Goal: Task Accomplishment & Management: Use online tool/utility

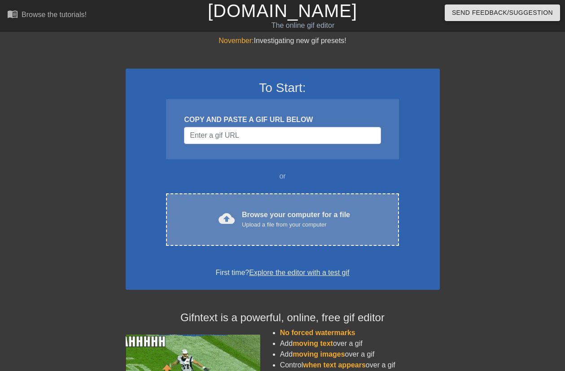
click at [281, 227] on div "Upload a file from your computer" at bounding box center [296, 224] width 108 height 9
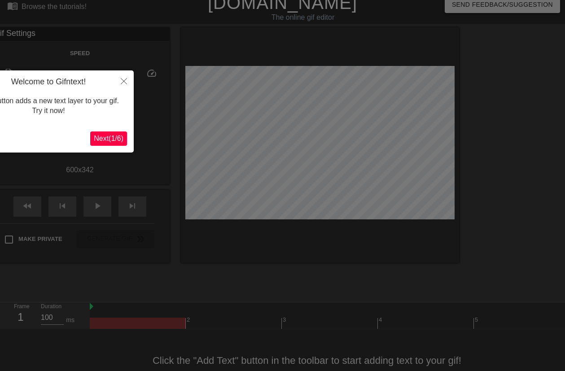
scroll to position [22, 0]
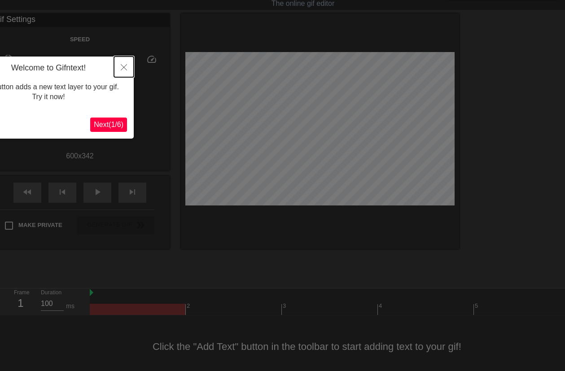
click at [124, 66] on icon "Close" at bounding box center [124, 67] width 6 height 6
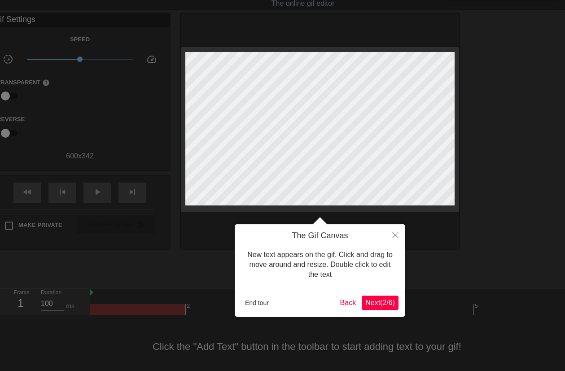
scroll to position [0, 0]
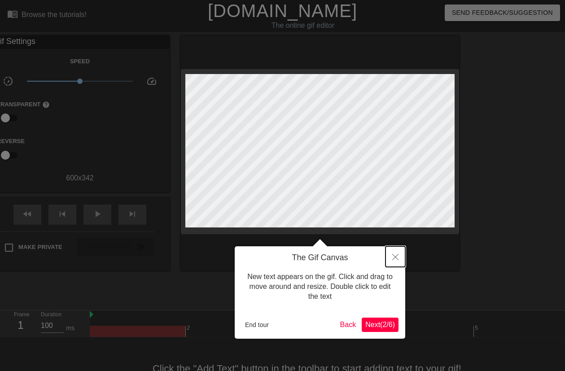
click at [397, 257] on icon "Close" at bounding box center [395, 257] width 6 height 6
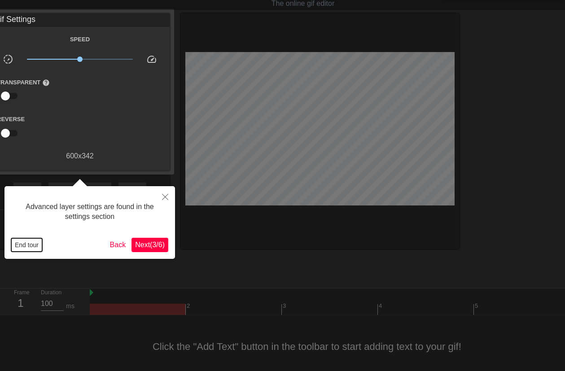
click at [26, 248] on button "End tour" at bounding box center [26, 244] width 31 height 13
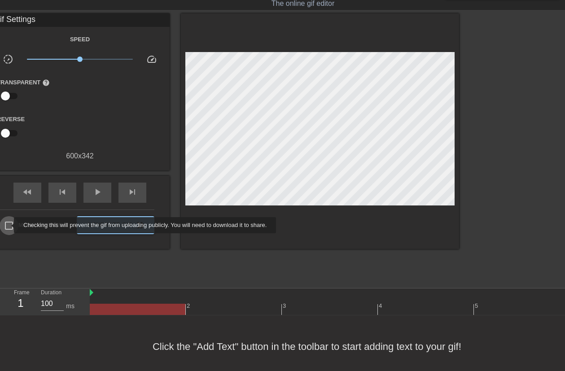
click at [8, 226] on input "Make Private" at bounding box center [9, 225] width 19 height 19
checkbox input "true"
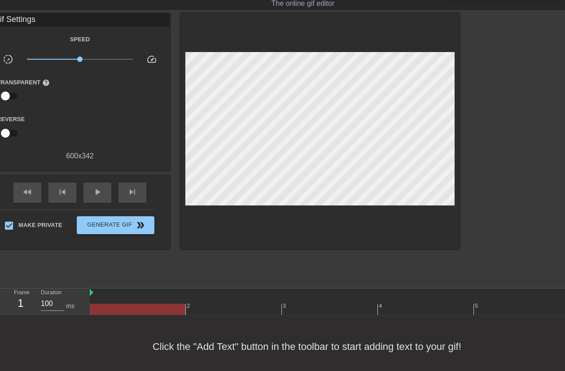
drag, startPoint x: 0, startPoint y: 71, endPoint x: 520, endPoint y: 72, distance: 520.2
click at [468, 81] on div "title add_circle image add_circle crop photo_size_select_large help keyboard Gi…" at bounding box center [282, 147] width 565 height 269
drag, startPoint x: 517, startPoint y: 40, endPoint x: 0, endPoint y: 66, distance: 517.3
click at [0, 66] on div "title add_circle image add_circle crop photo_size_select_large help keyboard Gi…" at bounding box center [282, 147] width 565 height 269
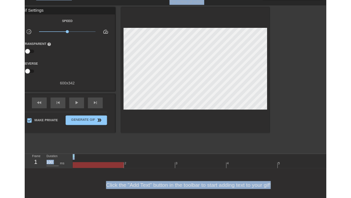
scroll to position [0, 0]
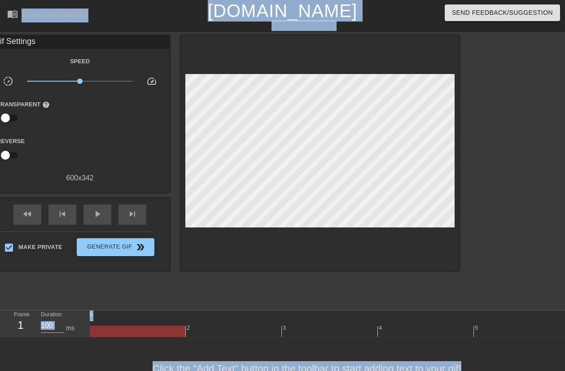
drag, startPoint x: 505, startPoint y: 343, endPoint x: 0, endPoint y: -6, distance: 613.6
click at [0, 0] on html "menu_book Browse the tutorials! [DOMAIN_NAME] The online gif editor Send Feedba…" at bounding box center [282, 200] width 565 height 400
click at [110, 13] on div "menu_book Browse the tutorials!" at bounding box center [97, 15] width 180 height 31
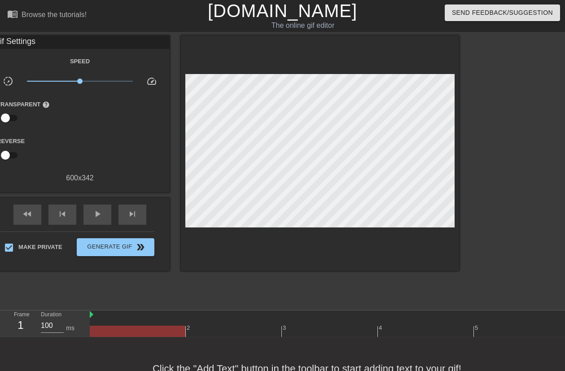
drag, startPoint x: 0, startPoint y: 145, endPoint x: 172, endPoint y: 144, distance: 172.4
click at [145, 148] on div "Reverse" at bounding box center [80, 150] width 180 height 28
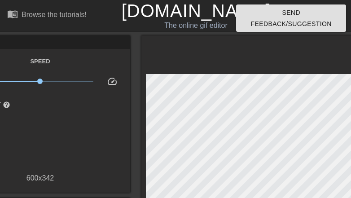
drag, startPoint x: 350, startPoint y: 9, endPoint x: 168, endPoint y: 205, distance: 267.1
click at [69, 259] on html "menu_book Browse the tutorials! [DOMAIN_NAME] The online gif editor Send Feedba…" at bounding box center [175, 190] width 351 height 381
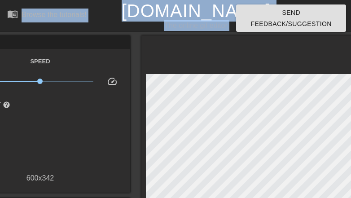
drag, startPoint x: 266, startPoint y: 178, endPoint x: 3, endPoint y: -65, distance: 358.6
click at [3, 0] on html "menu_book Browse the tutorials! [DOMAIN_NAME] The online gif editor Send Feedba…" at bounding box center [175, 190] width 351 height 381
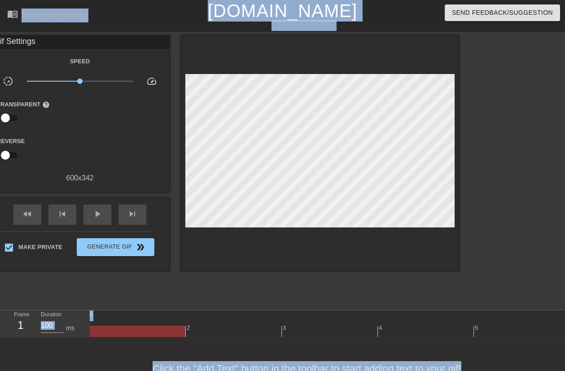
click at [399, 9] on div "Send Feedback/Suggestion" at bounding box center [475, 15] width 193 height 31
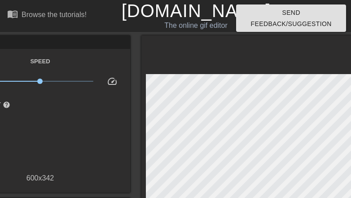
click at [4, 106] on span "help" at bounding box center [7, 105] width 8 height 8
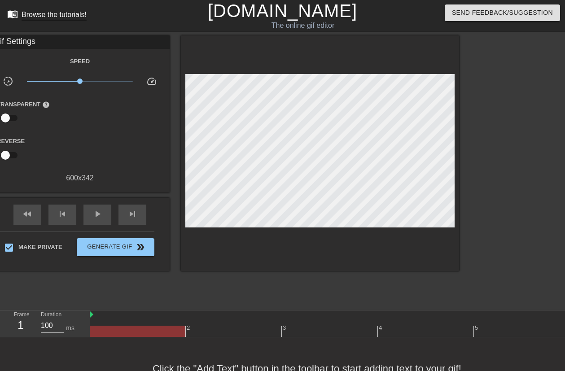
click at [51, 16] on div "Browse the tutorials!" at bounding box center [54, 15] width 65 height 8
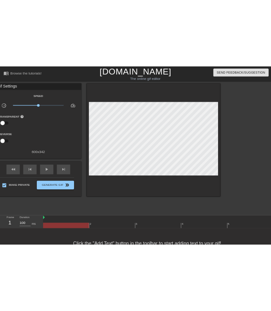
scroll to position [29, 0]
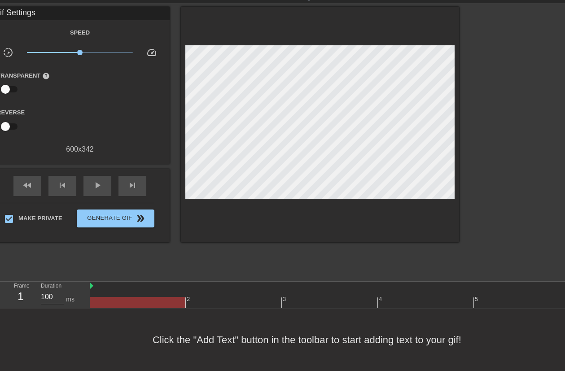
click at [524, 338] on div "Click the "Add Text" button in the toolbar to start adding text to your gif!" at bounding box center [282, 340] width 565 height 62
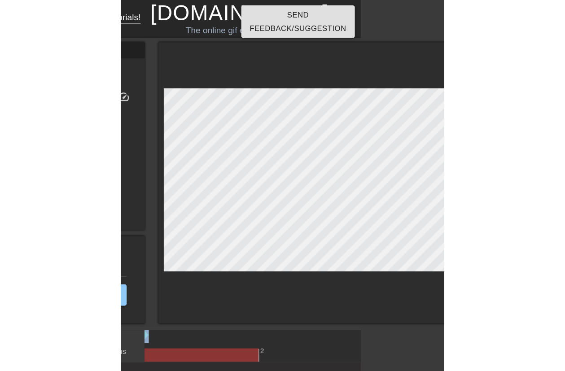
scroll to position [0, 0]
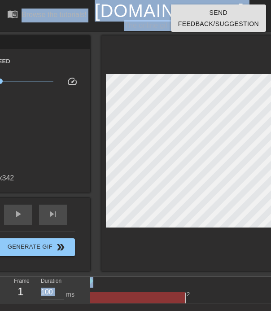
drag, startPoint x: 239, startPoint y: 303, endPoint x: 3, endPoint y: 17, distance: 370.7
click at [3, 17] on div "menu_book Browse the tutorials! [DOMAIN_NAME] The online gif editor Send Feedba…" at bounding box center [135, 190] width 271 height 381
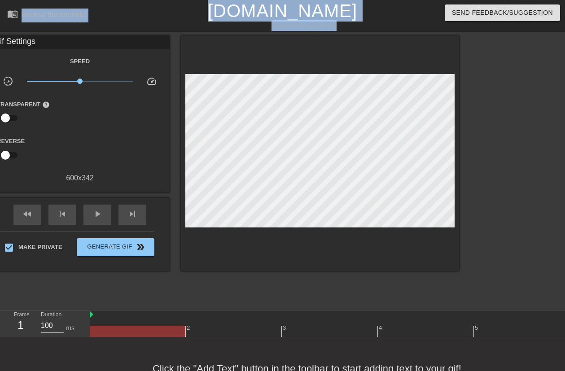
drag, startPoint x: 0, startPoint y: 12, endPoint x: 0, endPoint y: 153, distance: 140.9
click at [0, 153] on div "menu_book Browse the tutorials! [DOMAIN_NAME] The online gif editor Send Feedba…" at bounding box center [282, 200] width 565 height 400
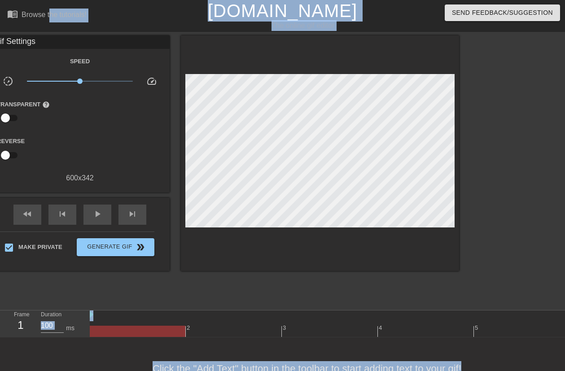
drag, startPoint x: 518, startPoint y: 348, endPoint x: 48, endPoint y: 28, distance: 568.2
click at [48, 28] on div "menu_book Browse the tutorials! [DOMAIN_NAME] The online gif editor Send Feedba…" at bounding box center [282, 200] width 565 height 400
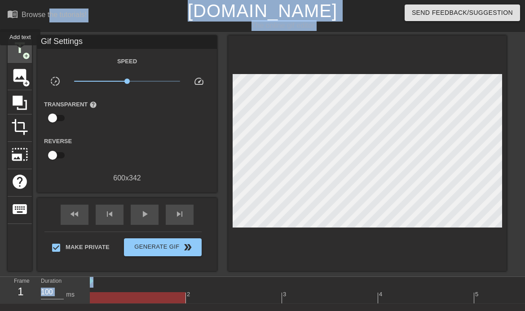
click at [20, 52] on span "title" at bounding box center [19, 47] width 17 height 17
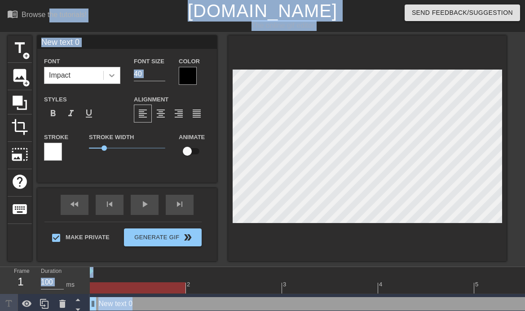
click at [111, 79] on icon at bounding box center [111, 75] width 9 height 9
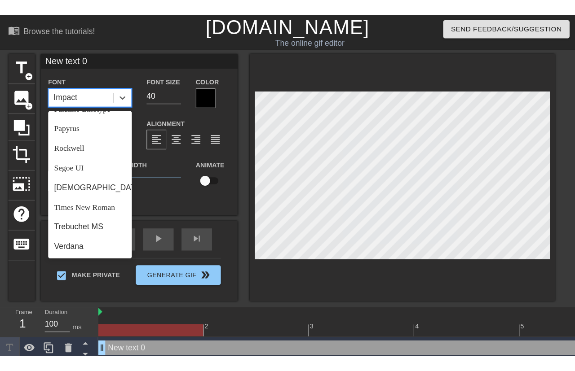
scroll to position [332, 0]
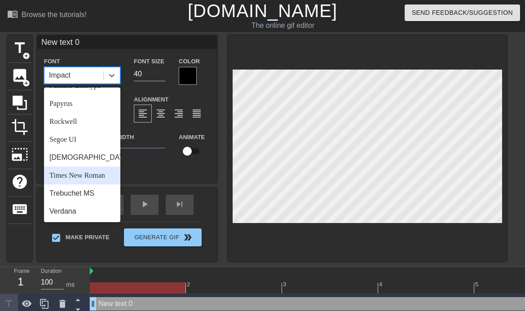
click at [96, 175] on div "Times New Roman" at bounding box center [82, 176] width 76 height 18
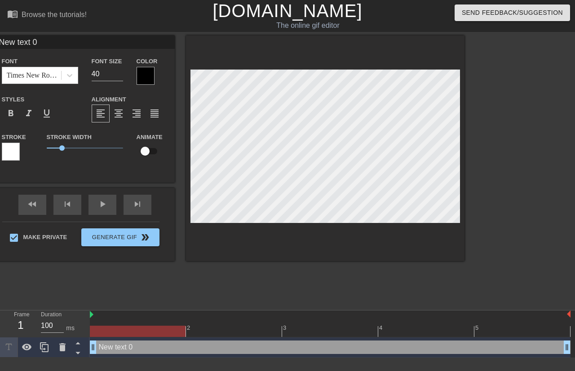
scroll to position [1, 1]
paste textarea "IУԱЯ0LD"
type input "NIУԱЯ0LD"
type textarea "NIУԱЯ0LD"
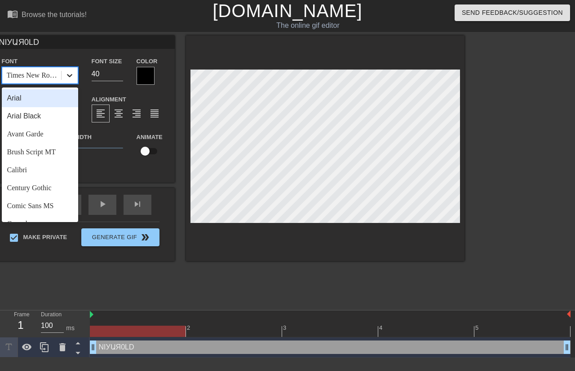
click at [69, 77] on icon at bounding box center [69, 75] width 9 height 9
click at [43, 135] on div "Avant Garde" at bounding box center [40, 134] width 76 height 18
click at [76, 77] on div at bounding box center [69, 75] width 16 height 16
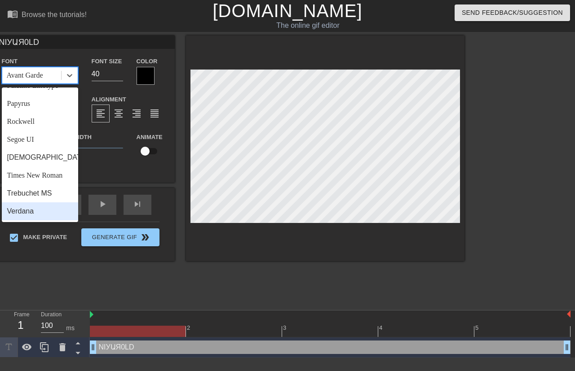
click at [51, 215] on div "Verdana" at bounding box center [40, 211] width 76 height 18
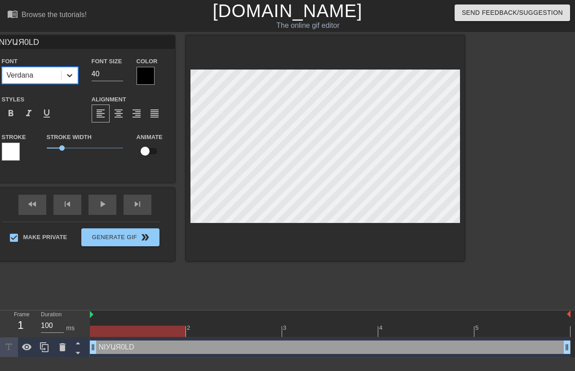
click at [73, 76] on icon at bounding box center [69, 75] width 9 height 9
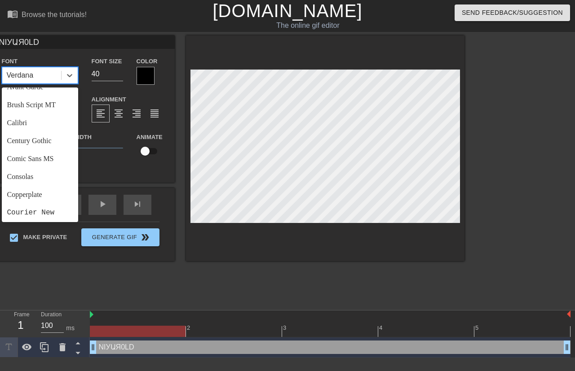
scroll to position [59, 0]
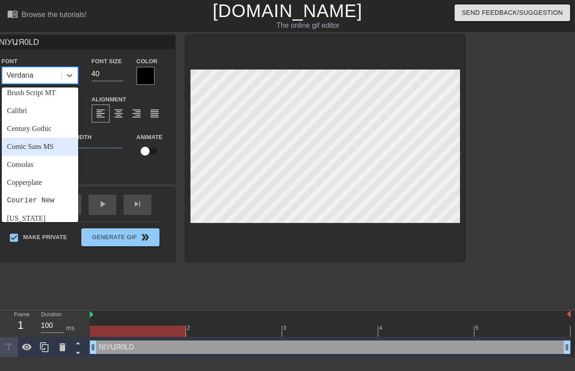
click at [46, 144] on div "Comic Sans MS" at bounding box center [40, 147] width 76 height 18
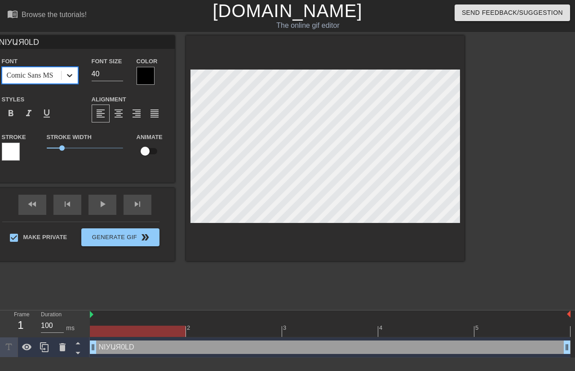
click at [72, 74] on icon at bounding box center [69, 75] width 9 height 9
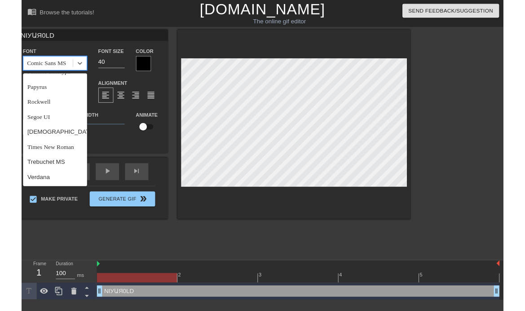
scroll to position [332, 0]
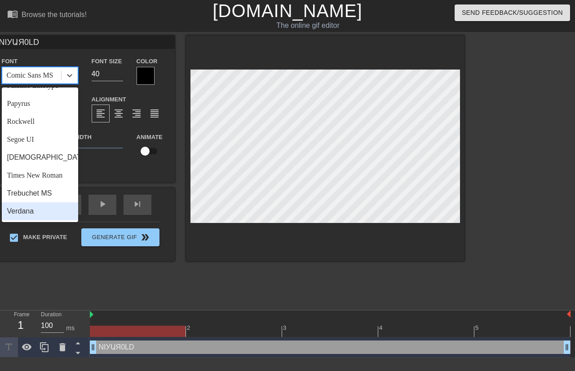
click at [36, 210] on div "Verdana" at bounding box center [40, 211] width 76 height 18
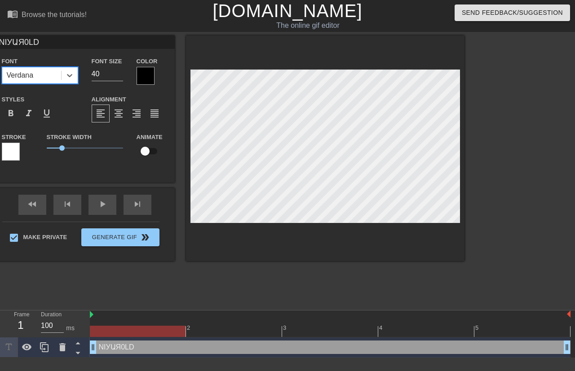
click at [148, 82] on div at bounding box center [145, 76] width 18 height 18
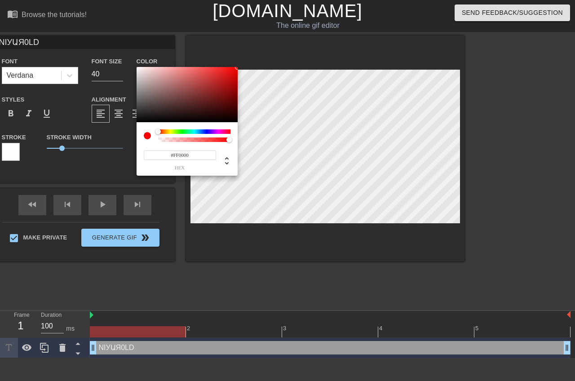
drag, startPoint x: 138, startPoint y: 119, endPoint x: 283, endPoint y: 42, distance: 164.6
click at [283, 43] on div "#FF0000 hex" at bounding box center [287, 190] width 575 height 381
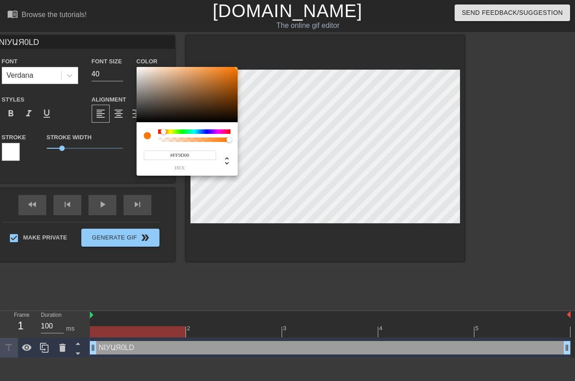
type input "#FFA600"
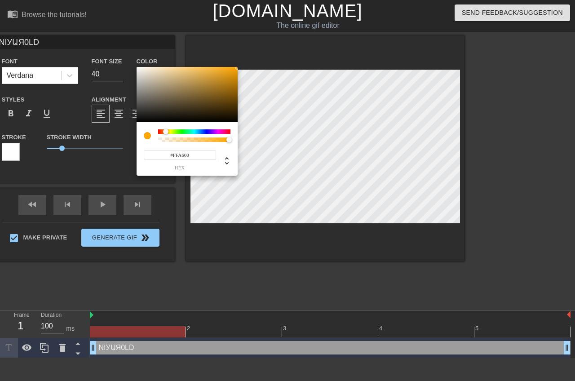
drag, startPoint x: 158, startPoint y: 131, endPoint x: 166, endPoint y: 132, distance: 7.6
click at [166, 132] on div at bounding box center [165, 131] width 5 height 5
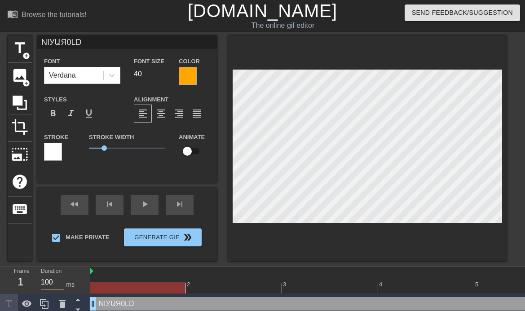
click at [55, 154] on div at bounding box center [53, 152] width 18 height 18
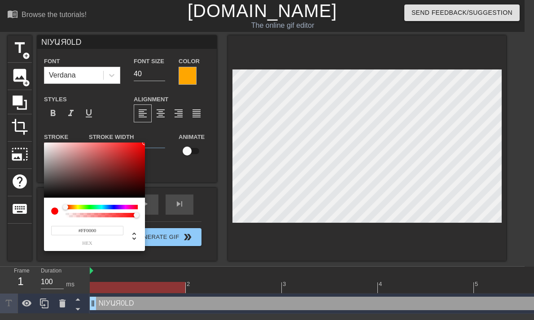
drag, startPoint x: 48, startPoint y: 142, endPoint x: 217, endPoint y: 138, distance: 169.3
click at [217, 138] on div "#FF0000 hex" at bounding box center [267, 160] width 534 height 320
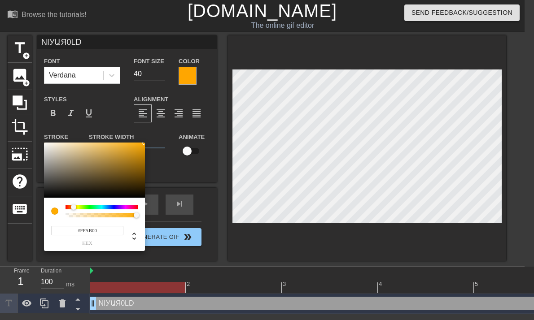
type input "#FFB500"
drag, startPoint x: 66, startPoint y: 207, endPoint x: 74, endPoint y: 208, distance: 8.1
click at [74, 208] on div at bounding box center [73, 207] width 5 height 5
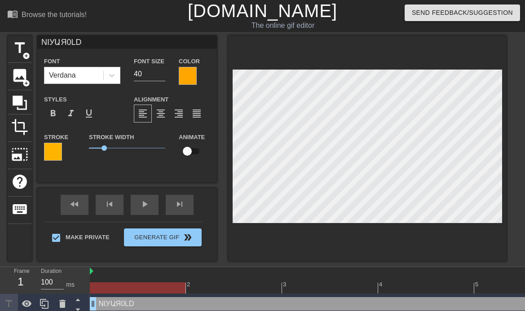
click at [191, 72] on div at bounding box center [188, 76] width 18 height 18
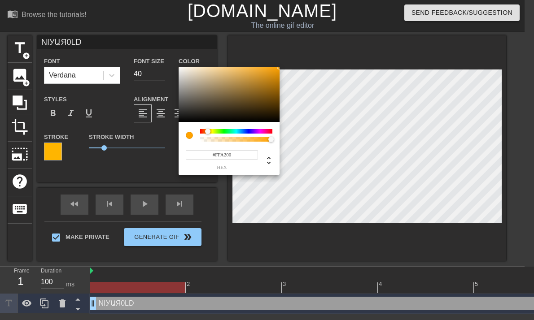
type input "#FFAB00"
drag, startPoint x: 207, startPoint y: 132, endPoint x: 208, endPoint y: 137, distance: 5.5
click at [208, 137] on div at bounding box center [236, 135] width 72 height 13
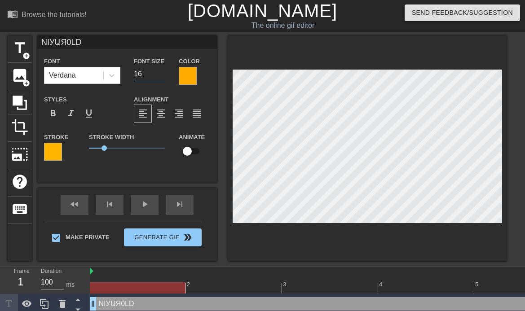
click at [162, 77] on input "16" at bounding box center [149, 74] width 31 height 14
click at [163, 76] on input "15" at bounding box center [149, 74] width 31 height 14
type input "14"
click at [163, 76] on input "14" at bounding box center [149, 74] width 31 height 14
type input "13"
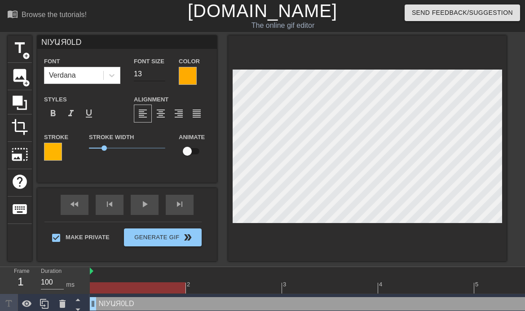
click at [163, 78] on input "13" at bounding box center [149, 74] width 31 height 14
type input "14"
click at [163, 71] on input "14" at bounding box center [149, 74] width 31 height 14
type input "47"
click at [163, 72] on input "47" at bounding box center [149, 74] width 31 height 14
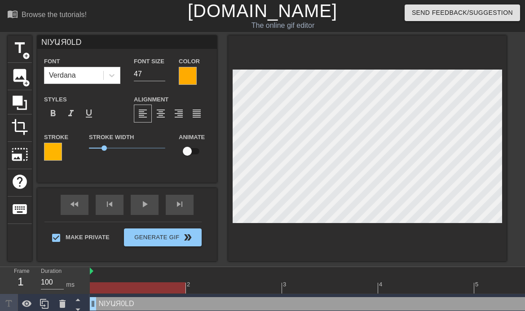
click at [190, 80] on div at bounding box center [188, 76] width 18 height 18
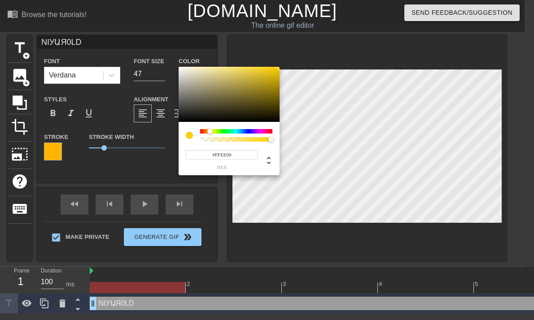
type input "#FFF700"
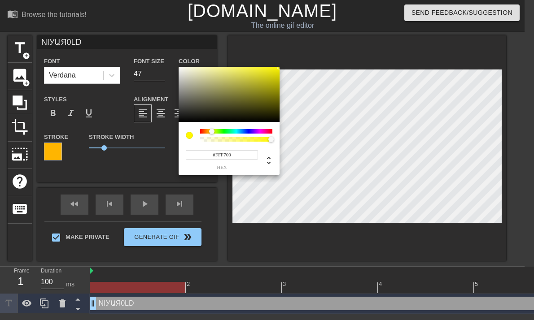
drag, startPoint x: 208, startPoint y: 132, endPoint x: 212, endPoint y: 136, distance: 5.1
click at [212, 136] on div at bounding box center [236, 135] width 72 height 13
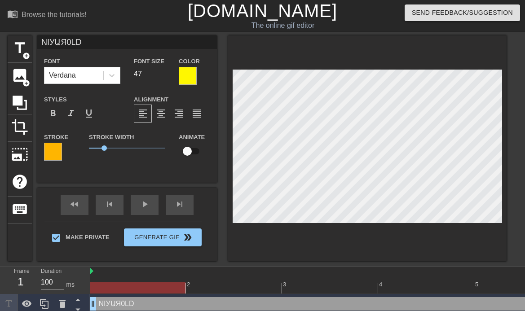
click at [54, 154] on div at bounding box center [53, 152] width 18 height 18
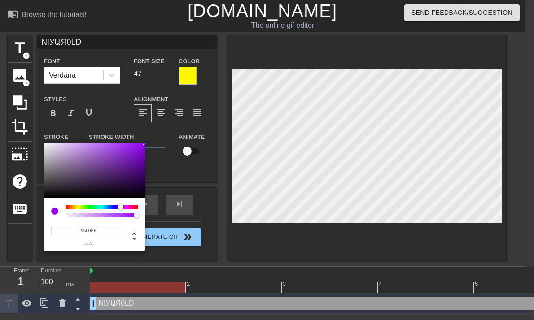
type input "#8B00FF"
drag, startPoint x: 72, startPoint y: 208, endPoint x: 120, endPoint y: 211, distance: 48.6
click at [120, 211] on div at bounding box center [122, 207] width 5 height 5
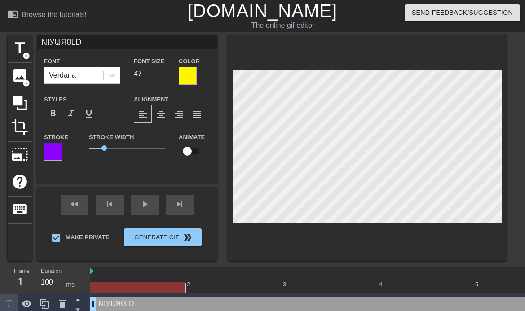
click at [191, 78] on div at bounding box center [188, 76] width 18 height 18
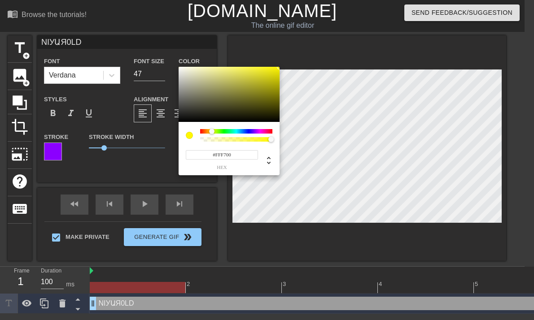
type input "#FDFF00"
click at [212, 132] on div at bounding box center [212, 131] width 5 height 5
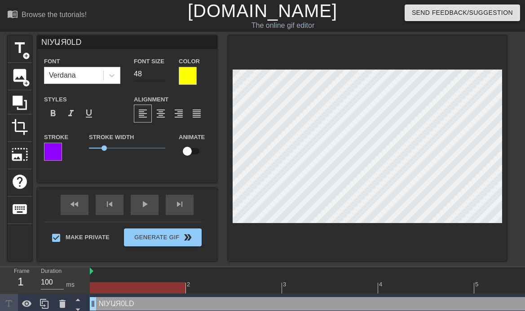
click at [160, 72] on input "48" at bounding box center [149, 74] width 31 height 14
click at [160, 72] on input "49" at bounding box center [149, 74] width 31 height 14
click at [160, 72] on input "50" at bounding box center [149, 74] width 31 height 14
click at [160, 72] on input "51" at bounding box center [149, 74] width 31 height 14
click at [160, 72] on input "52" at bounding box center [149, 74] width 31 height 14
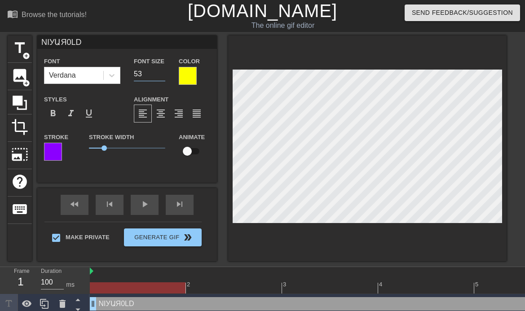
click at [160, 72] on input "53" at bounding box center [149, 74] width 31 height 14
click at [160, 72] on input "54" at bounding box center [149, 74] width 31 height 14
click at [162, 72] on input "55" at bounding box center [149, 74] width 31 height 14
type input "54"
click at [162, 77] on input "54" at bounding box center [149, 74] width 31 height 14
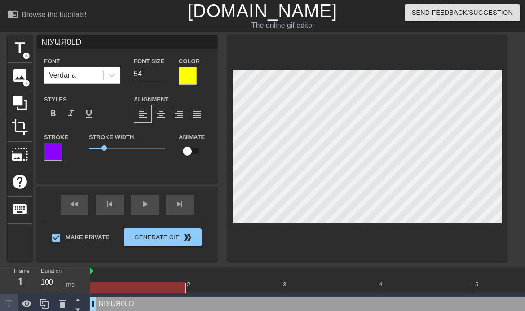
scroll to position [1, 1]
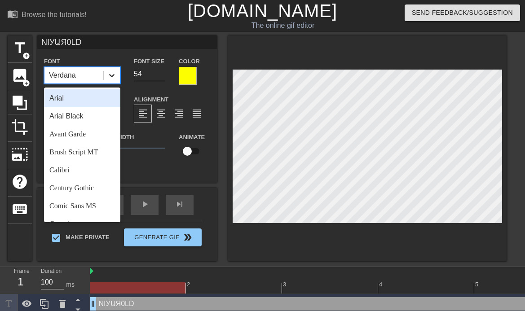
click at [113, 79] on icon at bounding box center [111, 75] width 9 height 9
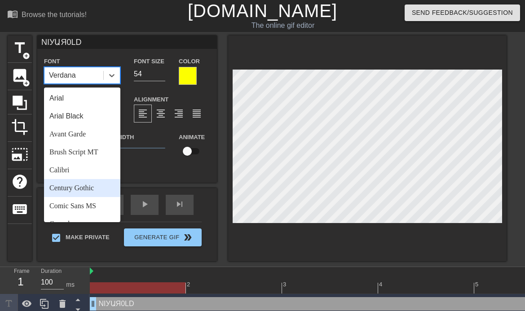
click at [105, 186] on div "Century Gothic" at bounding box center [82, 188] width 76 height 18
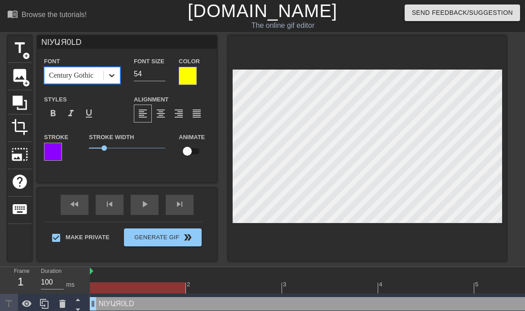
click at [117, 80] on div at bounding box center [112, 75] width 16 height 16
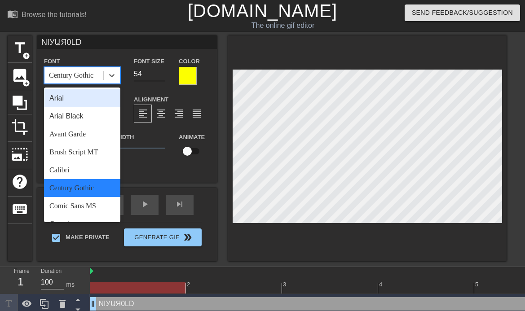
click at [99, 96] on div "Arial" at bounding box center [82, 98] width 76 height 18
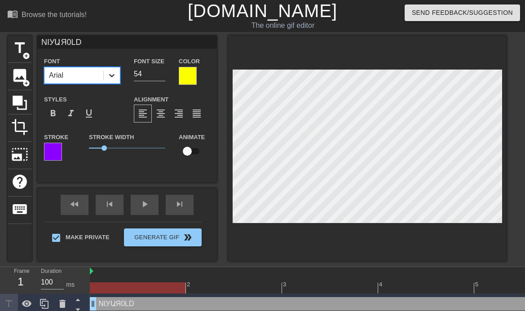
click at [116, 79] on icon at bounding box center [111, 75] width 9 height 9
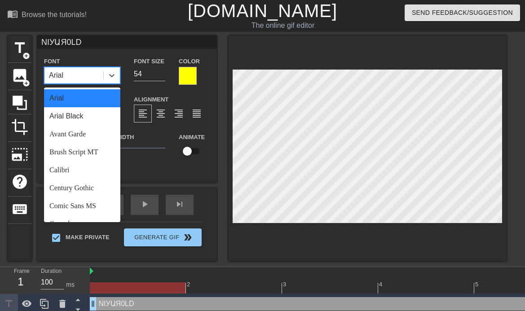
scroll to position [332, 0]
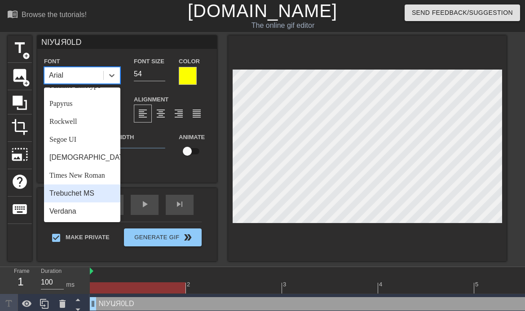
click at [82, 193] on div "Trebuchet MS" at bounding box center [82, 193] width 76 height 18
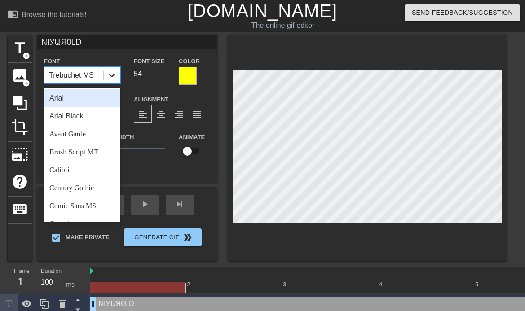
click at [115, 75] on icon at bounding box center [111, 75] width 9 height 9
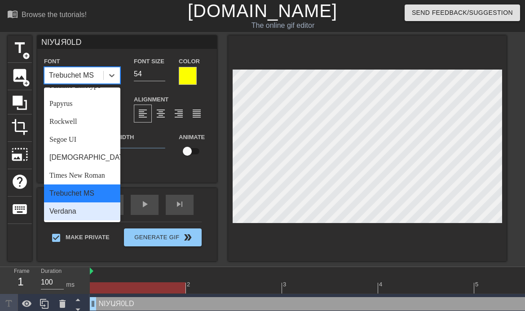
click at [92, 214] on div "Verdana" at bounding box center [82, 211] width 76 height 18
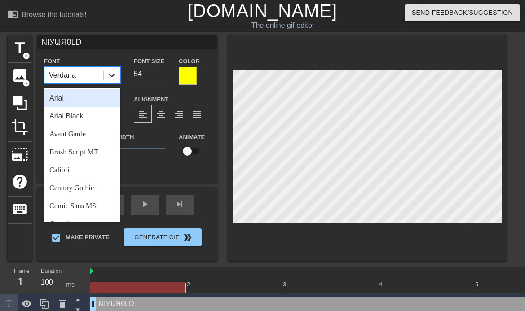
click at [115, 75] on icon at bounding box center [111, 75] width 9 height 9
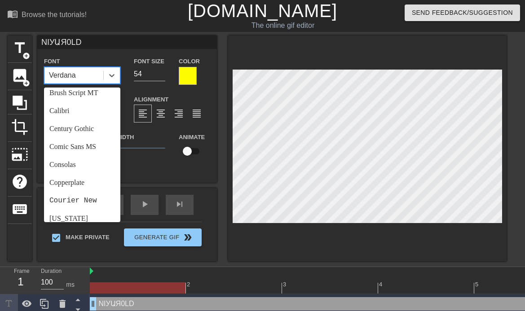
scroll to position [79, 0]
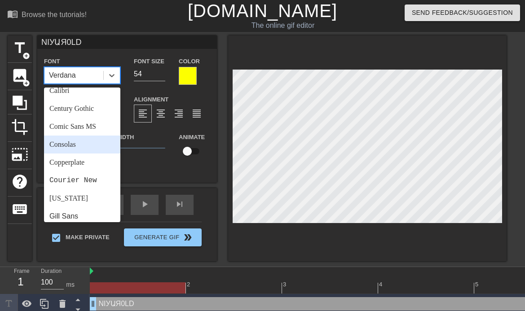
click at [88, 144] on div "Consolas" at bounding box center [82, 145] width 76 height 18
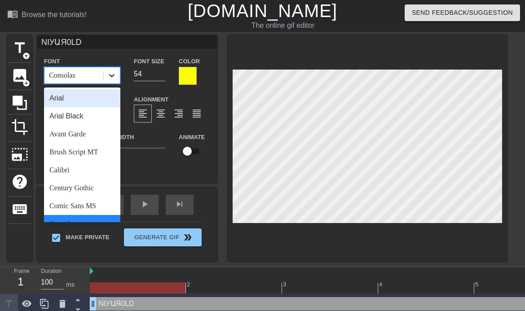
click at [113, 77] on icon at bounding box center [111, 75] width 9 height 9
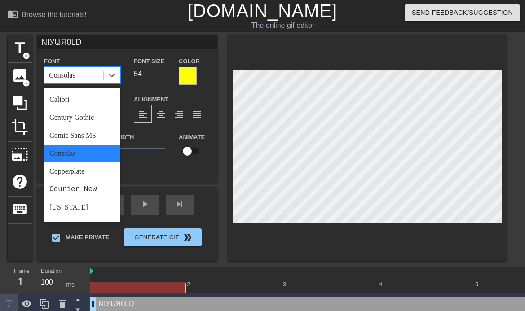
scroll to position [74, 0]
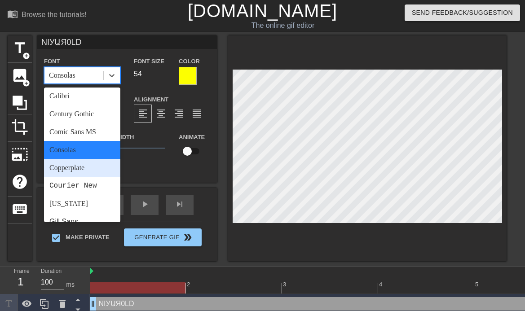
click at [99, 167] on div "Copperplate" at bounding box center [82, 168] width 76 height 18
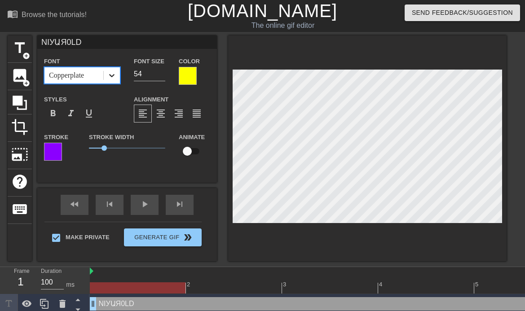
click at [118, 75] on div at bounding box center [112, 75] width 16 height 16
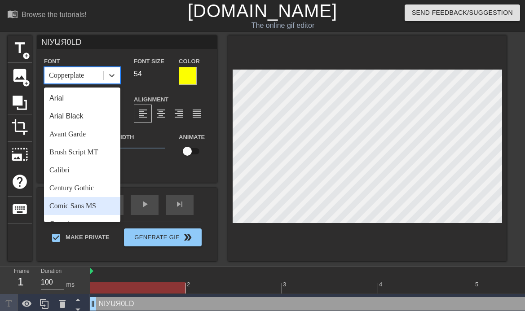
click at [102, 204] on div "Comic Sans MS" at bounding box center [82, 206] width 76 height 18
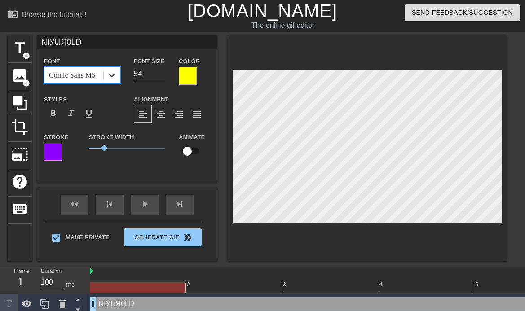
click at [118, 79] on div at bounding box center [112, 75] width 16 height 16
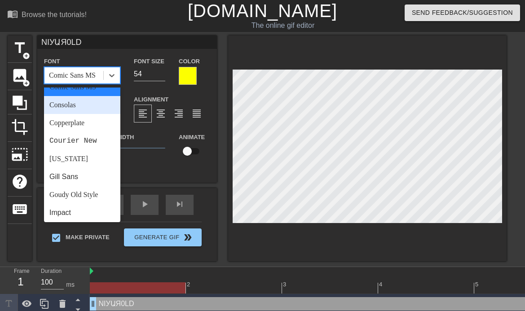
scroll to position [128, 0]
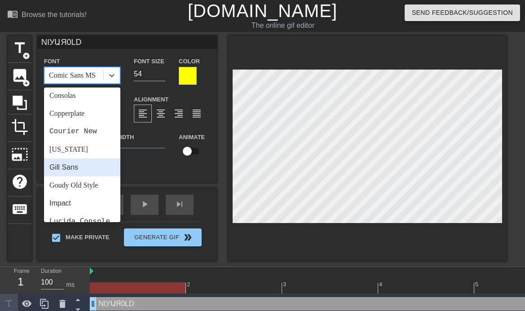
click at [100, 166] on div "Gill Sans" at bounding box center [82, 167] width 76 height 18
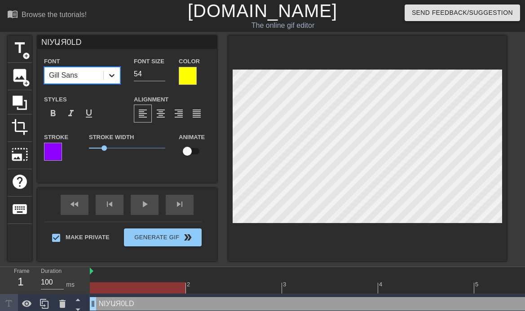
click at [111, 75] on icon at bounding box center [111, 75] width 5 height 3
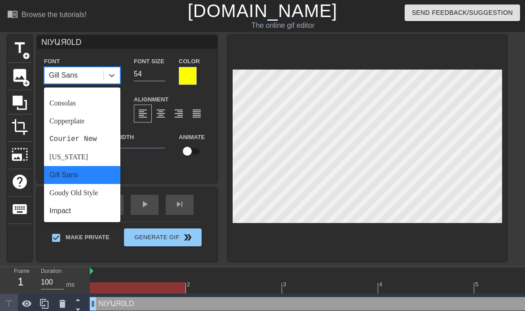
scroll to position [123, 0]
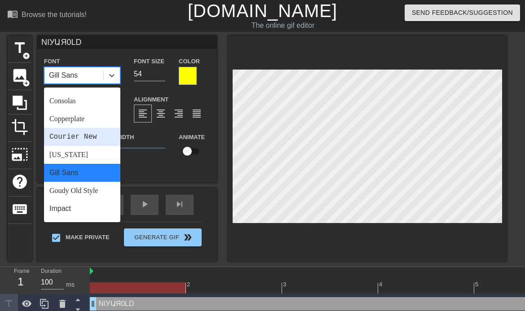
click at [98, 138] on div "Courier New" at bounding box center [82, 137] width 76 height 18
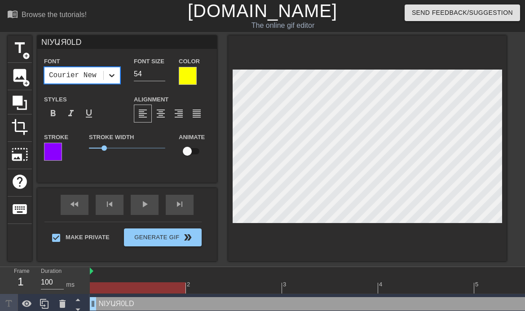
click at [112, 72] on icon at bounding box center [111, 75] width 9 height 9
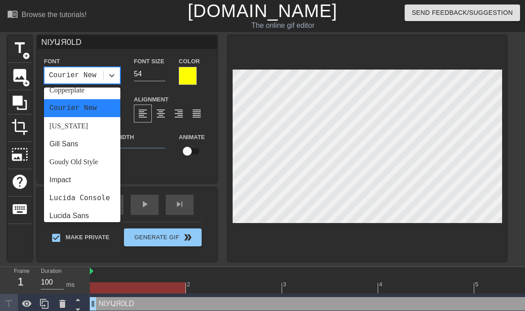
scroll to position [137, 0]
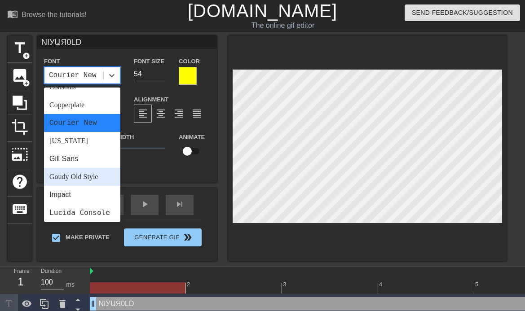
click at [87, 175] on div "Goudy Old Style" at bounding box center [82, 177] width 76 height 18
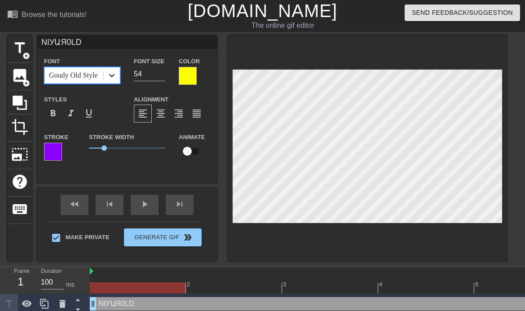
click at [114, 76] on icon at bounding box center [111, 75] width 9 height 9
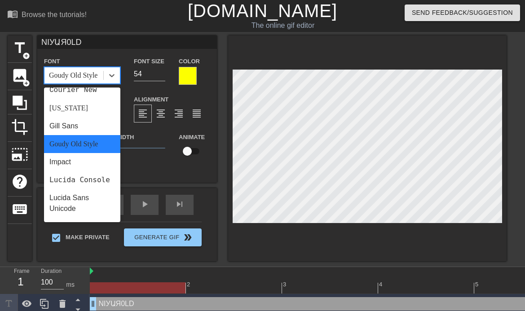
scroll to position [191, 0]
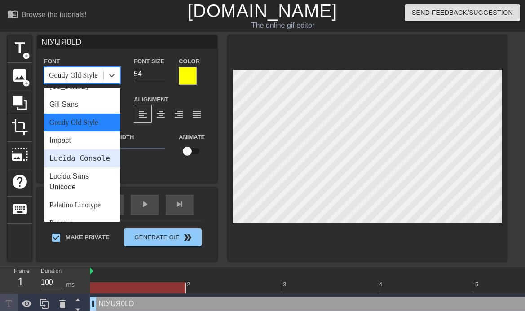
click at [89, 167] on div "Lucida Console" at bounding box center [82, 158] width 76 height 18
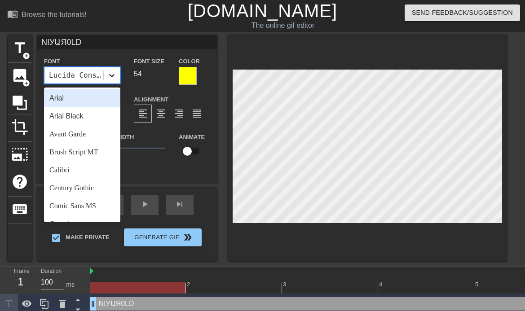
click at [115, 80] on div at bounding box center [112, 75] width 16 height 16
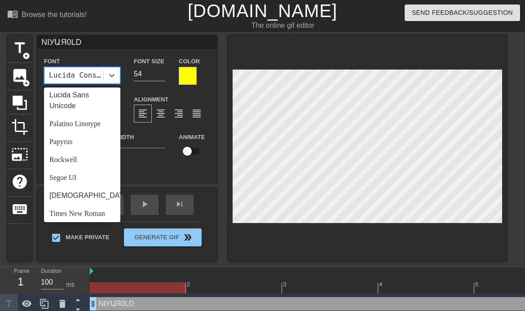
scroll to position [276, 0]
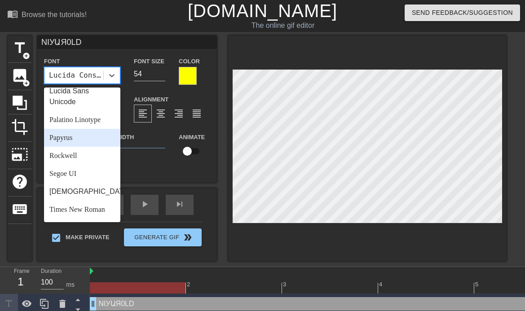
click at [61, 147] on div "Papyrus" at bounding box center [82, 138] width 76 height 18
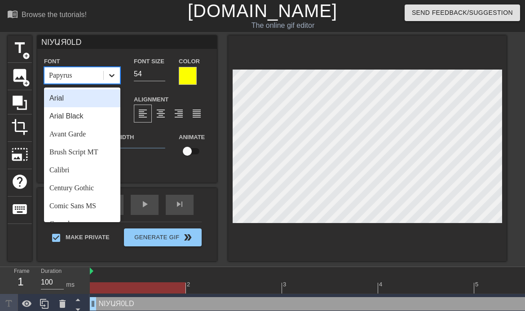
click at [112, 75] on icon at bounding box center [111, 75] width 5 height 3
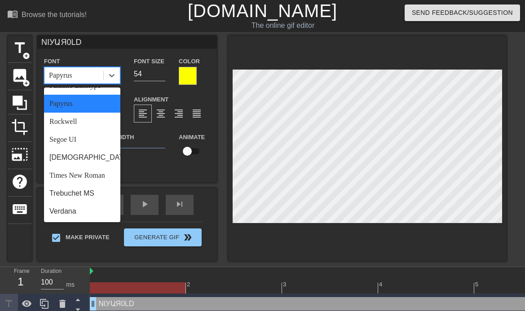
scroll to position [332, 0]
click at [88, 195] on div "Trebuchet MS" at bounding box center [82, 193] width 76 height 18
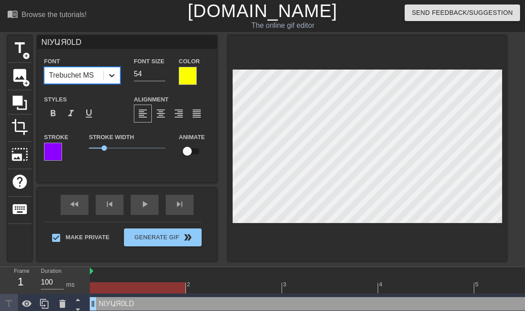
click at [114, 78] on icon at bounding box center [111, 75] width 9 height 9
type input "NIУԱЯ0LDA"
type textarea "NIУԱЯ0LDA"
type input "NIУԱЯ0LDAH"
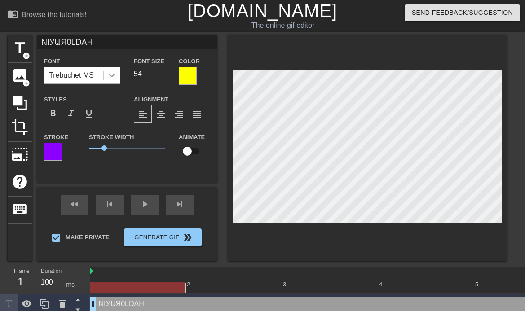
type textarea "NIУԱЯ0LDAH"
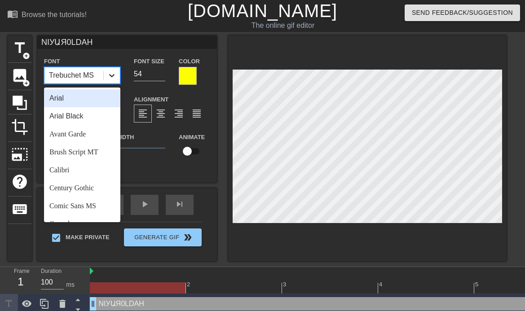
click at [109, 77] on icon at bounding box center [111, 75] width 9 height 9
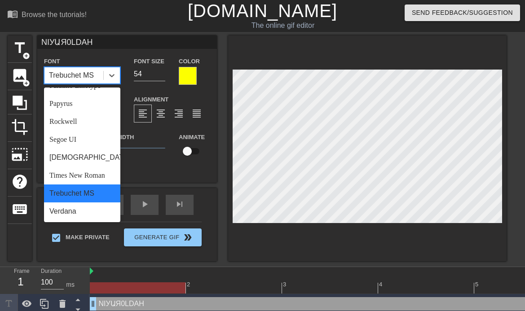
scroll to position [332, 0]
click at [74, 210] on div "Verdana" at bounding box center [82, 211] width 76 height 18
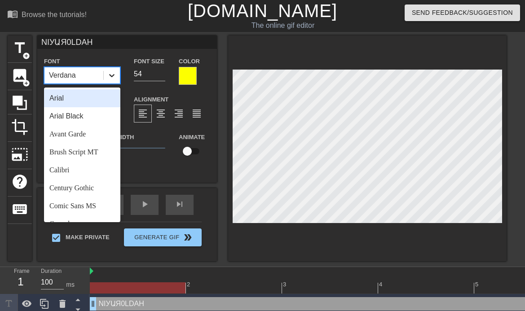
click at [110, 79] on icon at bounding box center [111, 75] width 9 height 9
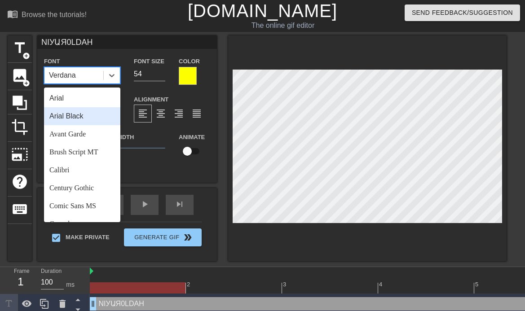
click at [104, 117] on div "Arial Black" at bounding box center [82, 116] width 76 height 18
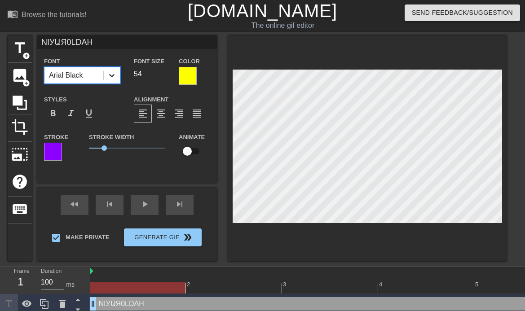
click at [114, 77] on icon at bounding box center [111, 75] width 9 height 9
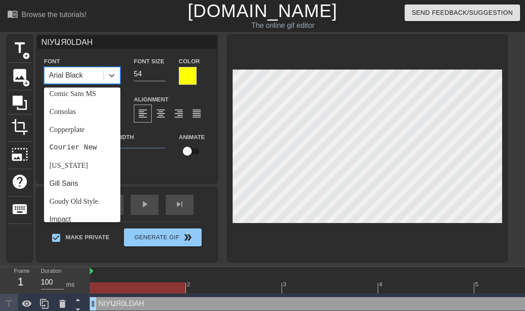
scroll to position [114, 0]
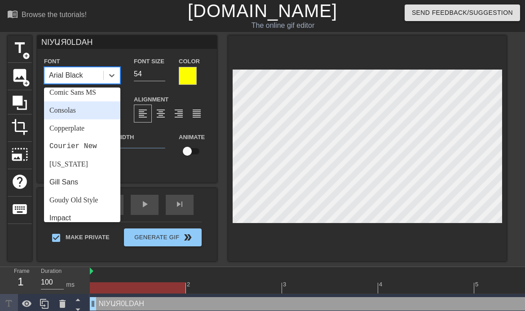
click at [74, 111] on div "Consolas" at bounding box center [82, 110] width 76 height 18
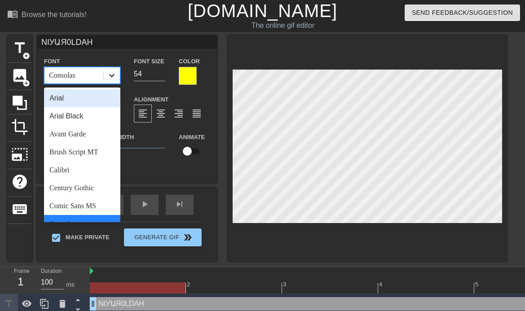
click at [111, 79] on icon at bounding box center [111, 75] width 9 height 9
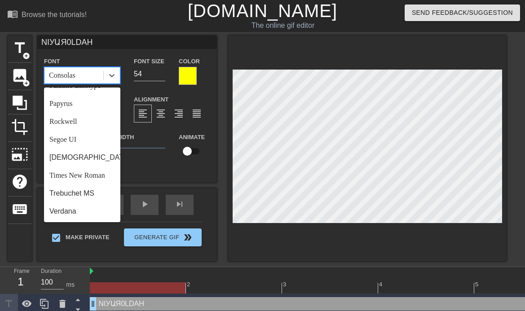
scroll to position [332, 0]
click at [89, 195] on div "Trebuchet MS" at bounding box center [82, 193] width 76 height 18
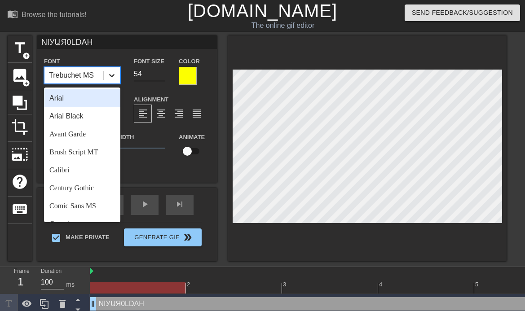
click at [114, 74] on icon at bounding box center [111, 75] width 5 height 3
click at [86, 97] on div "Arial" at bounding box center [82, 98] width 76 height 18
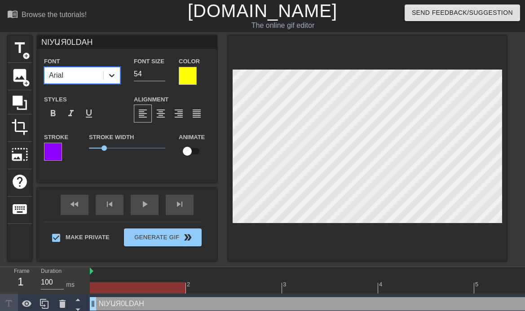
click at [110, 78] on icon at bounding box center [111, 75] width 9 height 9
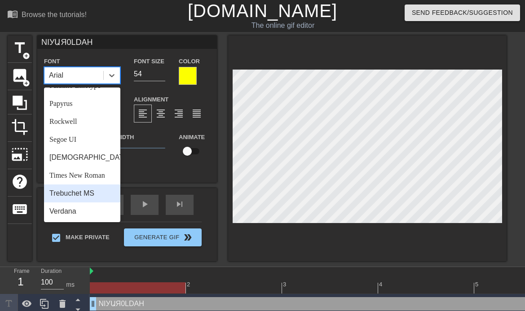
click at [100, 192] on div "Trebuchet MS" at bounding box center [82, 193] width 76 height 18
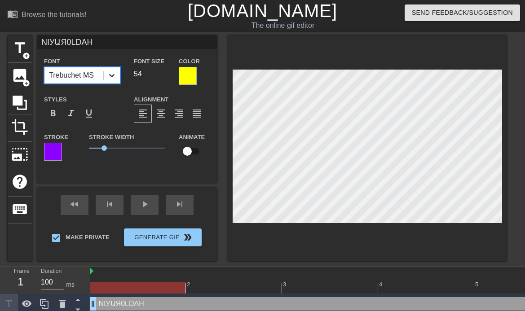
click at [116, 79] on icon at bounding box center [111, 75] width 9 height 9
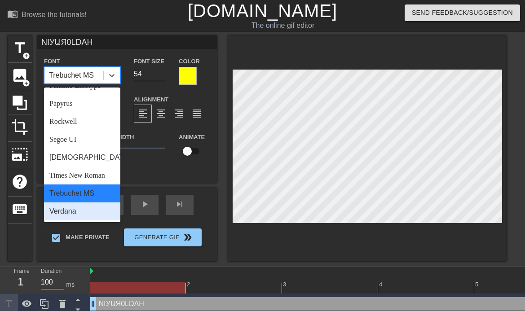
click at [83, 213] on div "Verdana" at bounding box center [82, 211] width 76 height 18
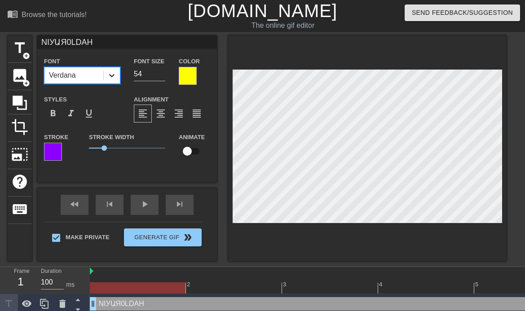
click at [116, 79] on div at bounding box center [112, 75] width 16 height 16
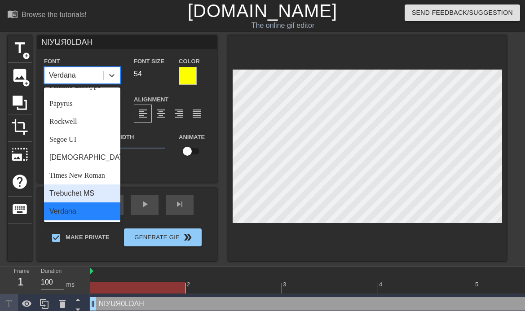
click at [95, 190] on div "Trebuchet MS" at bounding box center [82, 193] width 76 height 18
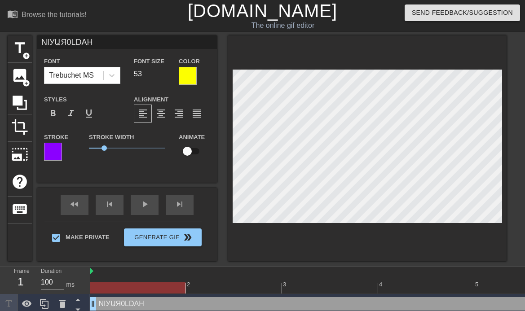
click at [162, 76] on input "53" at bounding box center [149, 74] width 31 height 14
click at [162, 76] on input "52" at bounding box center [149, 74] width 31 height 14
type input "51"
click at [162, 76] on input "51" at bounding box center [149, 74] width 31 height 14
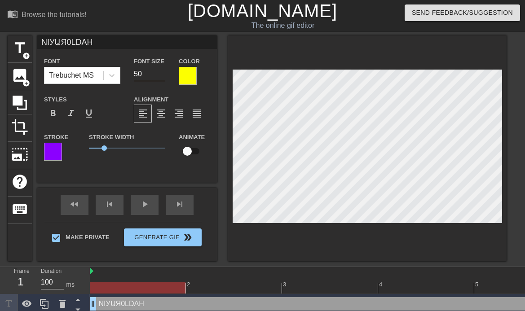
click at [162, 76] on input "50" at bounding box center [149, 74] width 31 height 14
click at [162, 76] on input "49" at bounding box center [149, 74] width 31 height 14
click at [162, 76] on input "48" at bounding box center [149, 74] width 31 height 14
click at [163, 71] on input "49" at bounding box center [149, 74] width 31 height 14
click at [162, 71] on input "50" at bounding box center [149, 74] width 31 height 14
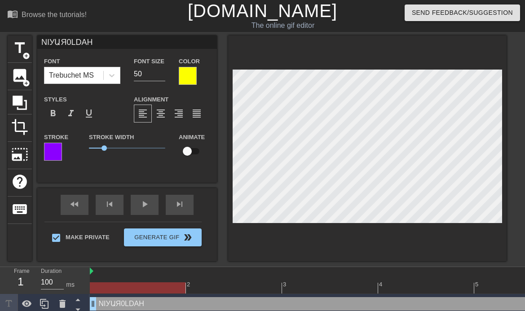
scroll to position [1, 1]
type input "49"
click at [164, 76] on input "49" at bounding box center [149, 74] width 31 height 14
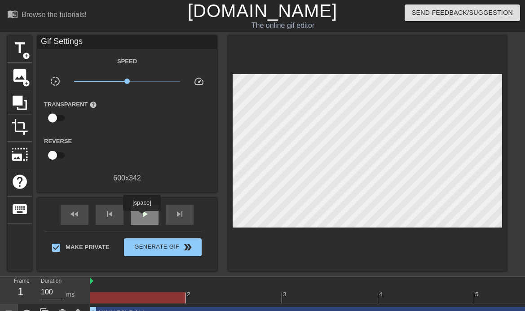
click at [141, 217] on span "play_arrow" at bounding box center [144, 214] width 11 height 11
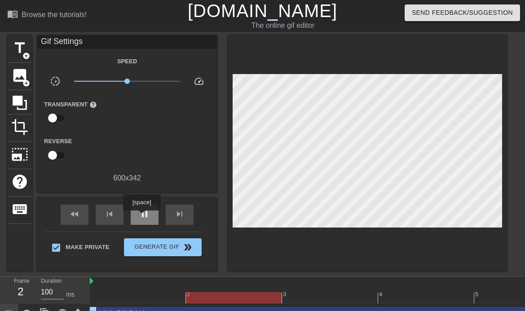
click at [141, 217] on span "pause" at bounding box center [144, 214] width 11 height 11
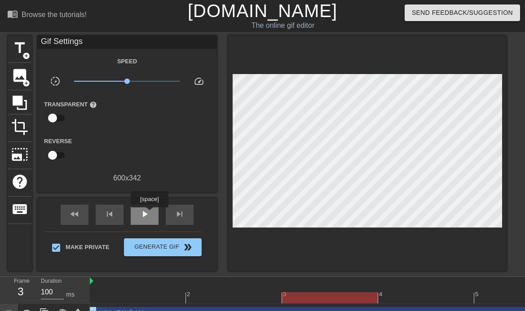
click at [149, 214] on span "play_arrow" at bounding box center [144, 214] width 11 height 11
click at [149, 214] on span "pause" at bounding box center [144, 214] width 11 height 11
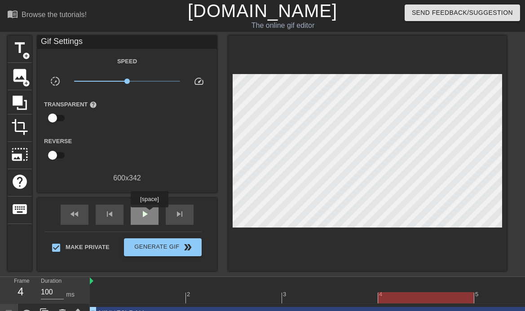
click at [149, 214] on span "play_arrow" at bounding box center [144, 214] width 11 height 11
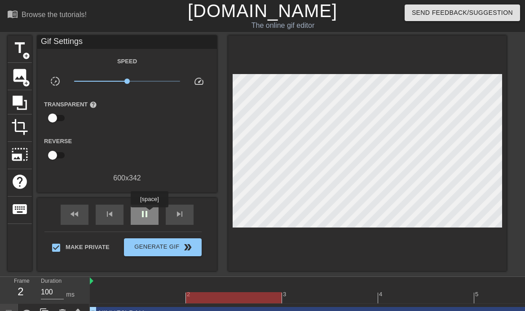
click at [149, 214] on span "pause" at bounding box center [144, 214] width 11 height 11
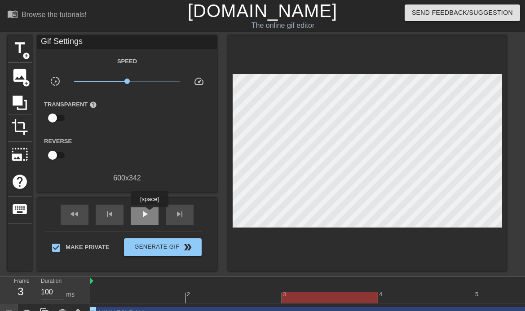
click at [149, 214] on span "play_arrow" at bounding box center [144, 214] width 11 height 11
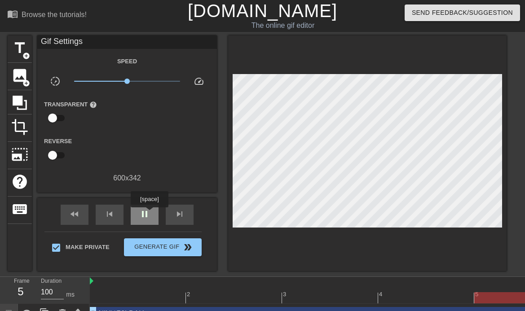
click at [149, 214] on span "pause" at bounding box center [144, 214] width 11 height 11
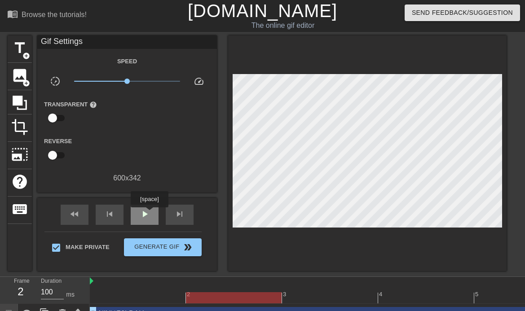
click at [149, 214] on span "play_arrow" at bounding box center [144, 214] width 11 height 11
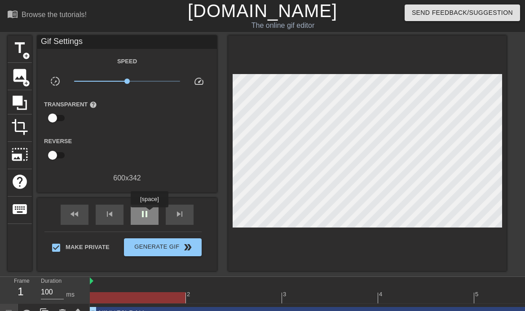
click at [149, 214] on span "pause" at bounding box center [144, 214] width 11 height 11
click at [149, 214] on span "play_arrow" at bounding box center [144, 214] width 11 height 11
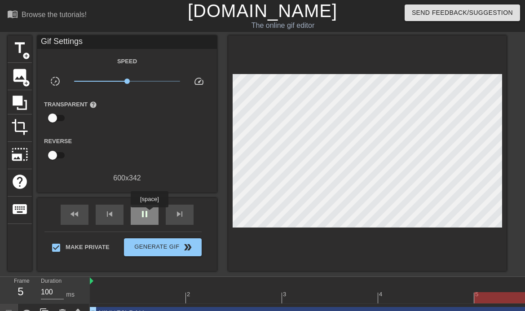
click at [149, 214] on span "pause" at bounding box center [144, 214] width 11 height 11
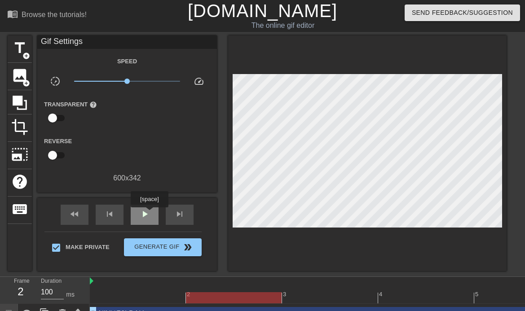
click at [149, 214] on span "play_arrow" at bounding box center [144, 214] width 11 height 11
click at [149, 214] on span "pause" at bounding box center [144, 214] width 11 height 11
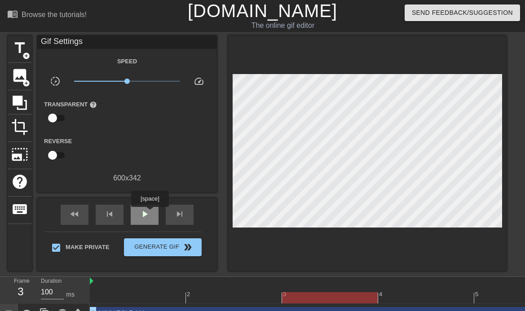
click at [149, 213] on span "play_arrow" at bounding box center [144, 214] width 11 height 11
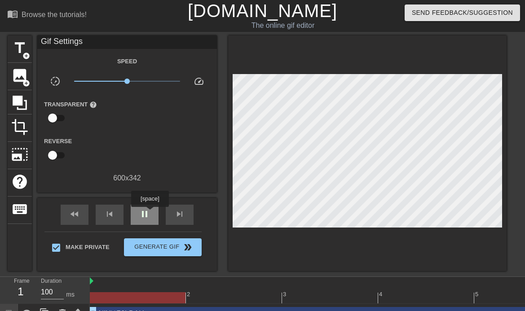
click at [149, 213] on span "pause" at bounding box center [144, 214] width 11 height 11
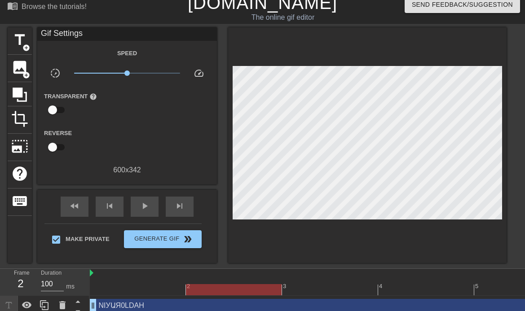
scroll to position [12, 0]
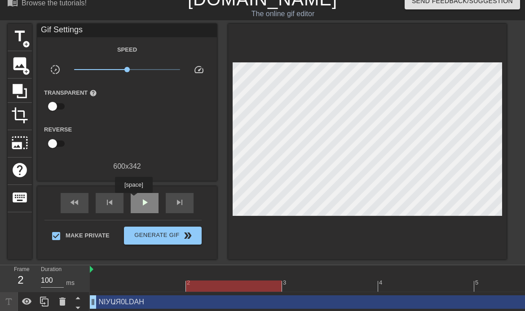
click at [133, 199] on div "play_arrow" at bounding box center [145, 203] width 28 height 20
click at [133, 199] on div "pause" at bounding box center [145, 203] width 28 height 20
click at [133, 199] on div "play_arrow" at bounding box center [145, 203] width 28 height 20
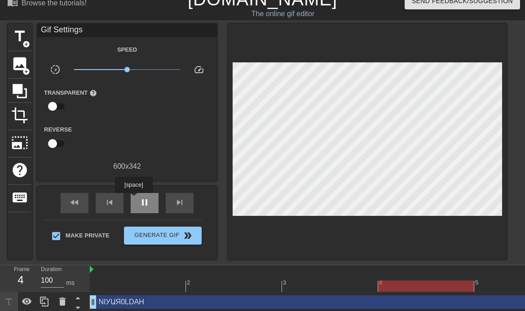
click at [133, 199] on div "pause" at bounding box center [145, 203] width 28 height 20
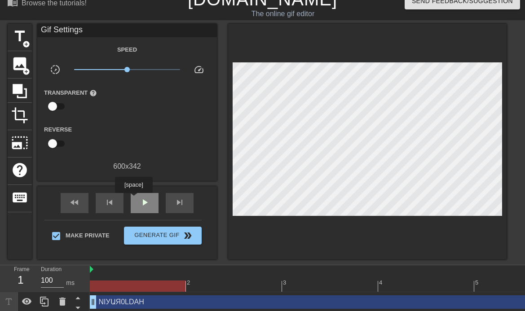
click at [133, 199] on div "play_arrow" at bounding box center [145, 203] width 28 height 20
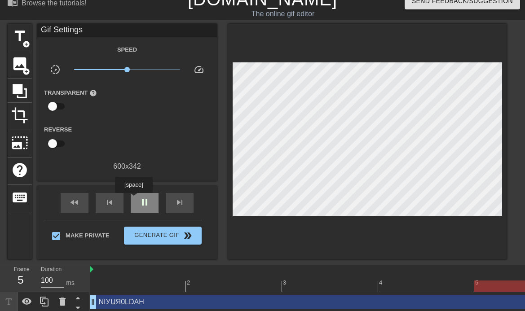
click at [133, 199] on div "pause" at bounding box center [145, 203] width 28 height 20
click at [133, 199] on div "play_arrow" at bounding box center [145, 203] width 28 height 20
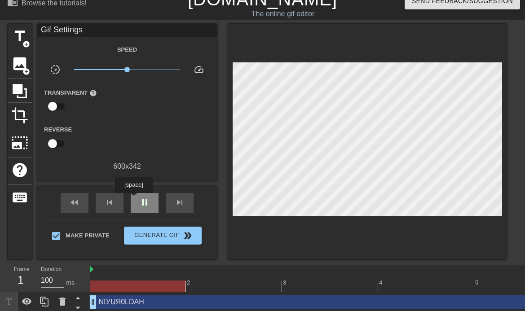
click at [133, 199] on div "pause" at bounding box center [145, 203] width 28 height 20
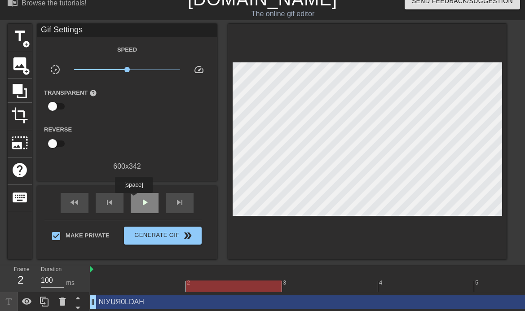
click at [133, 199] on div "play_arrow" at bounding box center [145, 203] width 28 height 20
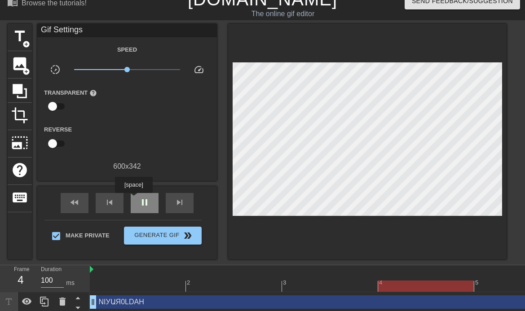
click at [133, 199] on div "pause" at bounding box center [145, 203] width 28 height 20
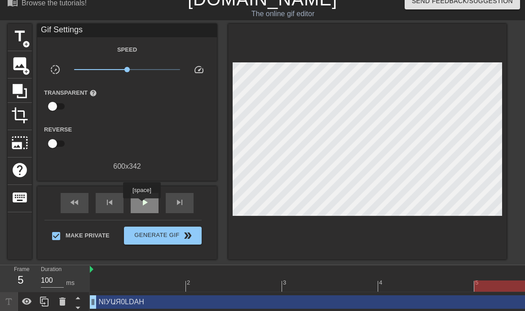
click at [142, 205] on span "play_arrow" at bounding box center [144, 202] width 11 height 11
click at [142, 205] on span "pause" at bounding box center [144, 202] width 11 height 11
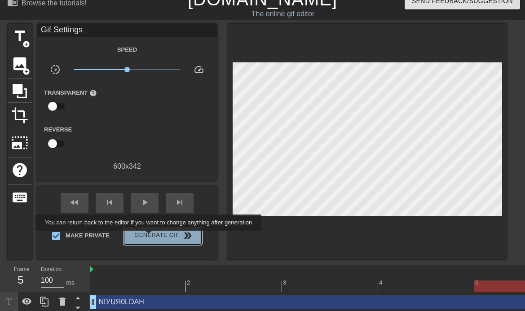
click at [149, 237] on span "Generate Gif double_arrow" at bounding box center [162, 235] width 70 height 11
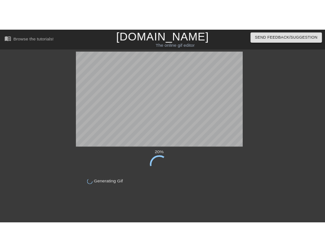
scroll to position [0, 0]
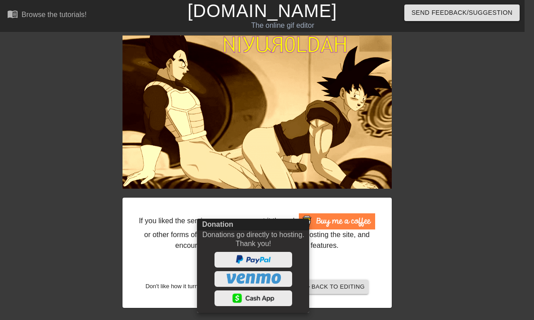
click at [346, 257] on div at bounding box center [267, 160] width 534 height 320
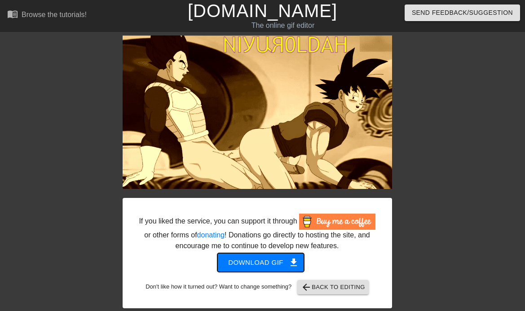
drag, startPoint x: 269, startPoint y: 265, endPoint x: 253, endPoint y: 263, distance: 16.8
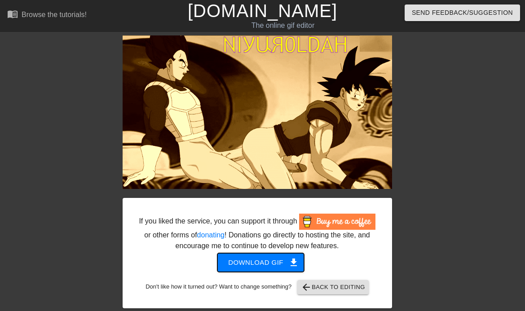
click at [253, 263] on span "Download gif get_app" at bounding box center [260, 263] width 65 height 12
